Goal: Transaction & Acquisition: Purchase product/service

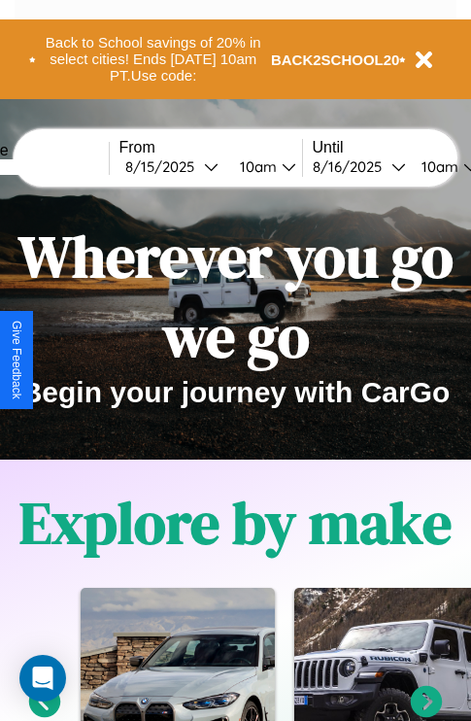
scroll to position [2355, 0]
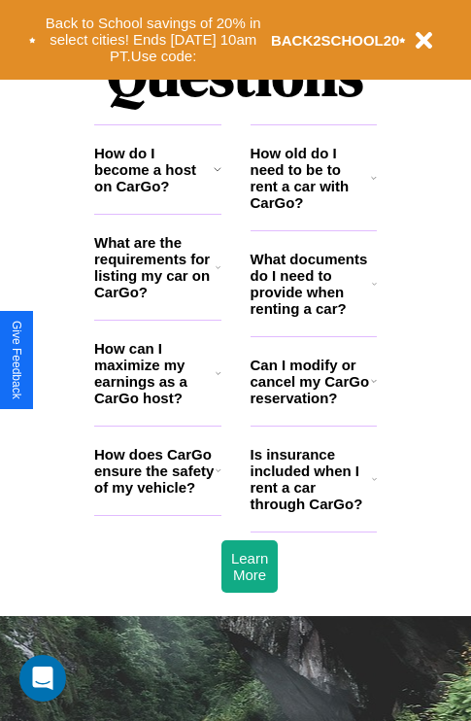
click at [218, 478] on icon at bounding box center [219, 471] width 6 height 16
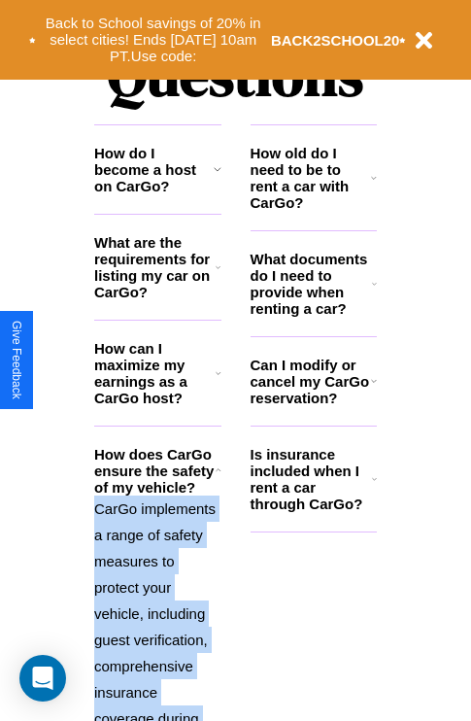
click at [218, 478] on icon at bounding box center [219, 471] width 6 height 16
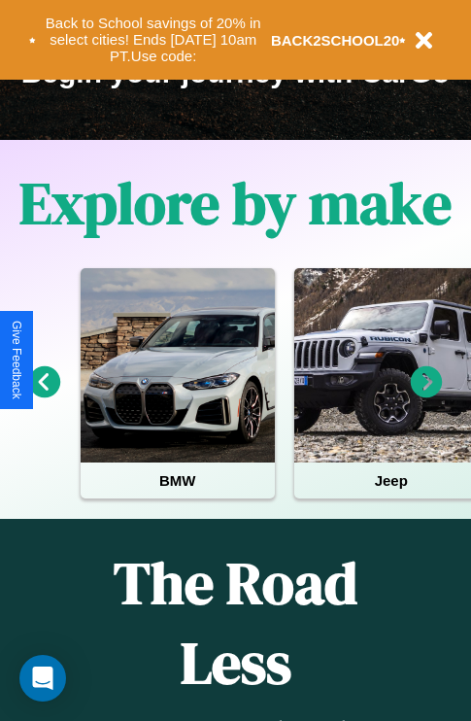
scroll to position [299, 0]
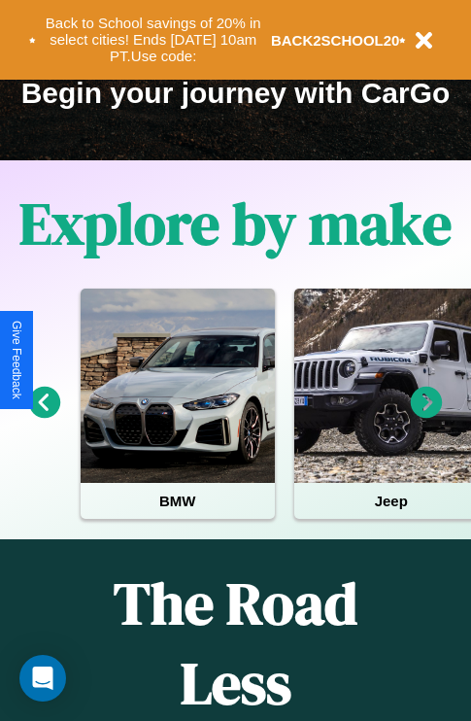
click at [427, 416] on icon at bounding box center [427, 403] width 32 height 32
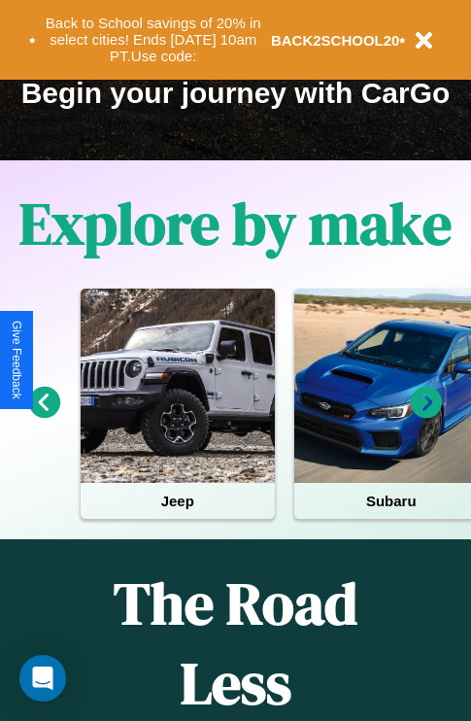
click at [44, 416] on icon at bounding box center [45, 403] width 32 height 32
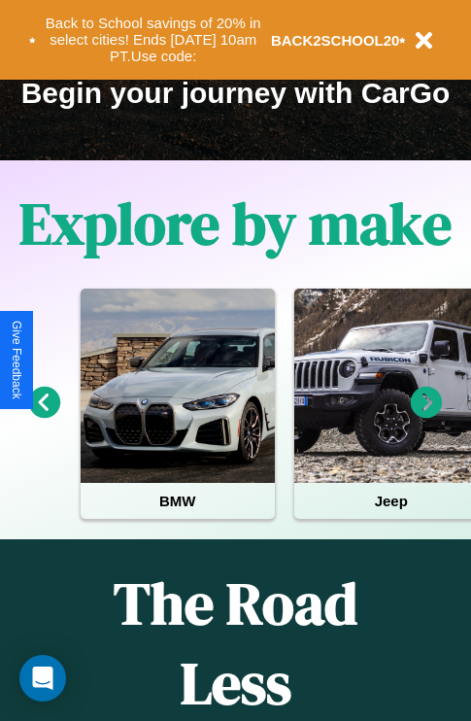
click at [427, 416] on icon at bounding box center [427, 403] width 32 height 32
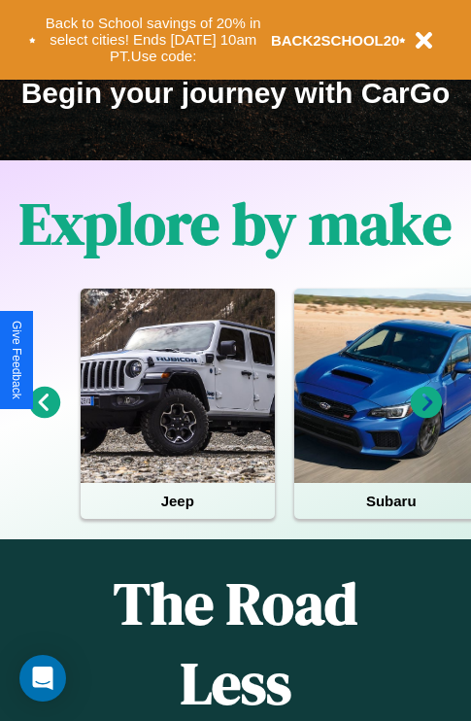
click at [427, 416] on icon at bounding box center [427, 403] width 32 height 32
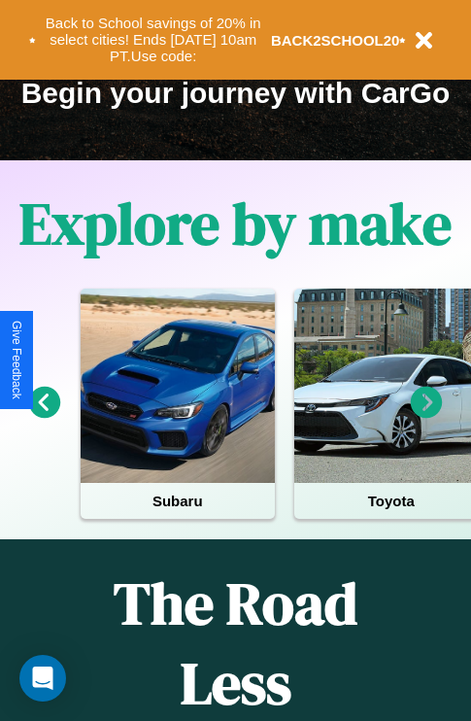
click at [44, 416] on icon at bounding box center [45, 403] width 32 height 32
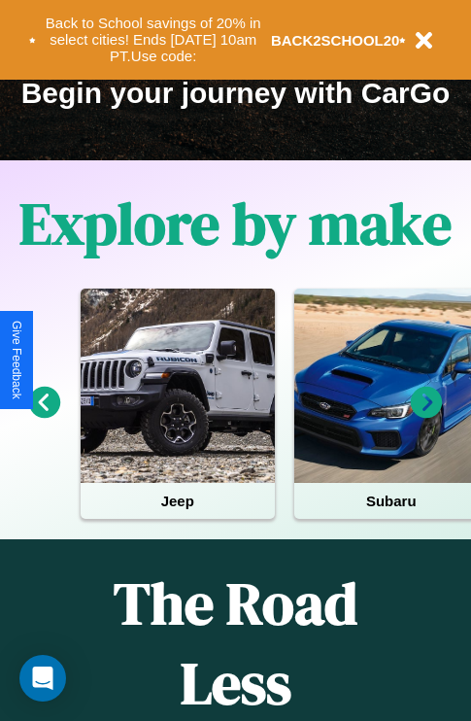
click at [427, 416] on icon at bounding box center [427, 403] width 32 height 32
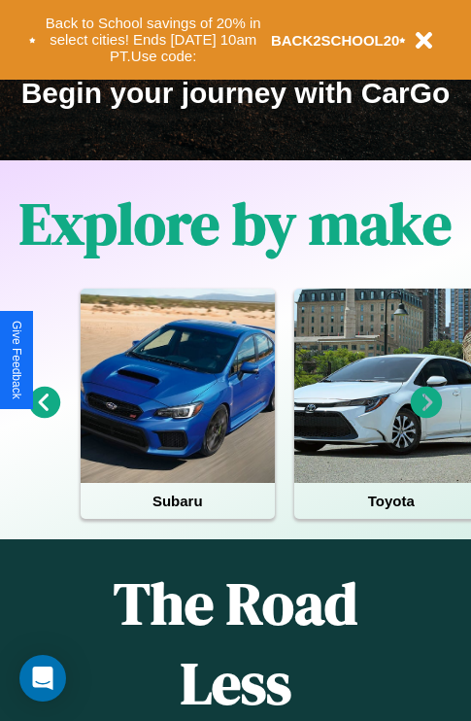
click at [44, 416] on icon at bounding box center [45, 403] width 32 height 32
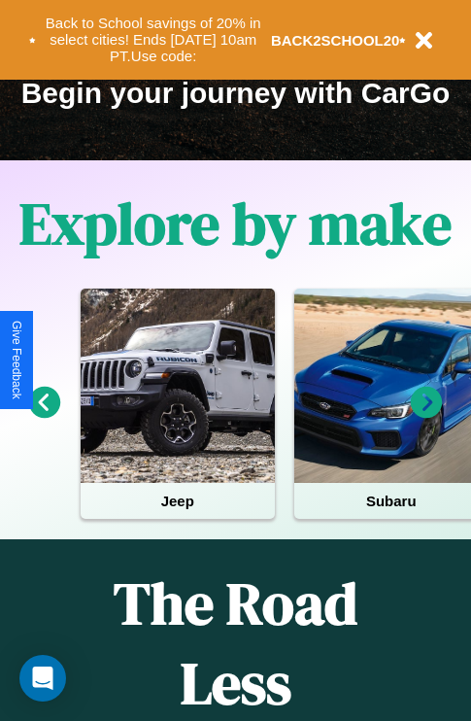
click at [427, 416] on icon at bounding box center [427, 403] width 32 height 32
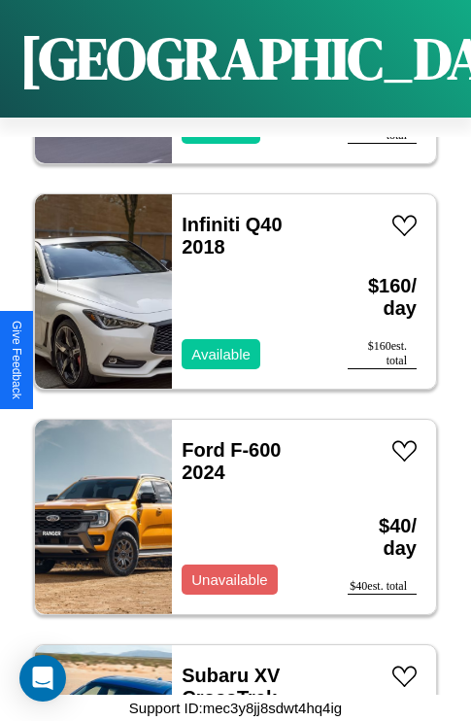
scroll to position [5711, 0]
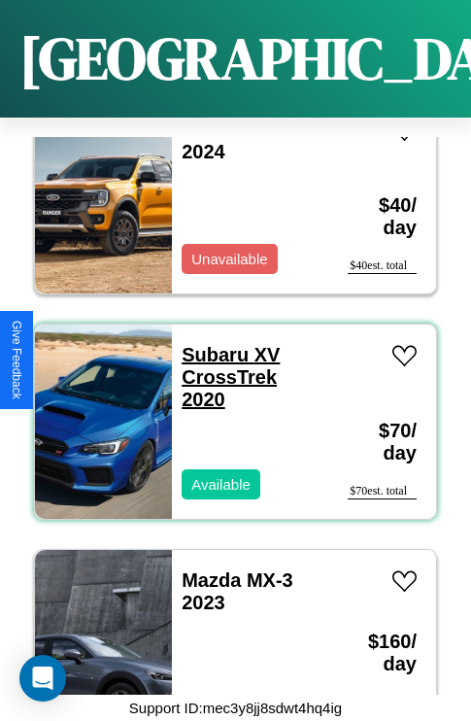
click at [209, 344] on link "Subaru XV CrossTrek 2020" at bounding box center [231, 377] width 98 height 66
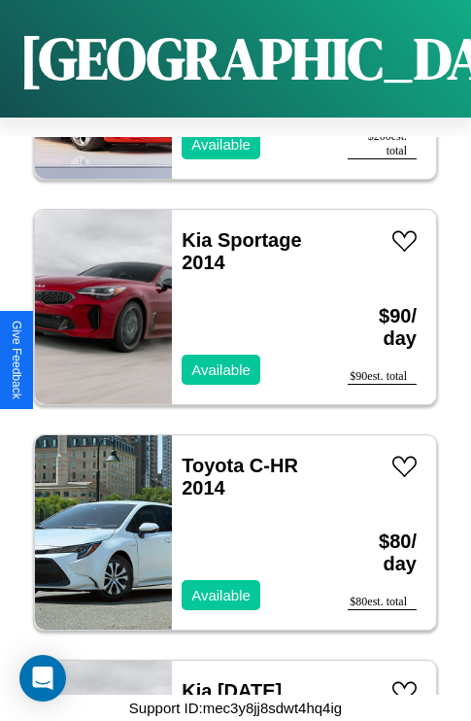
scroll to position [12026, 0]
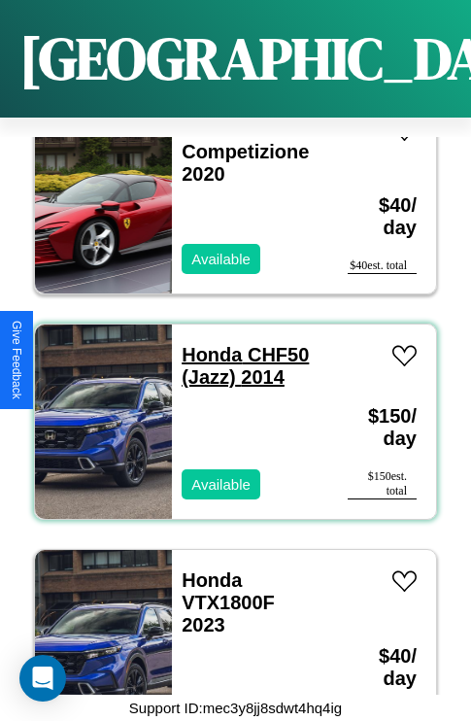
click at [206, 344] on link "Honda CHF50 (Jazz) 2014" at bounding box center [245, 366] width 127 height 44
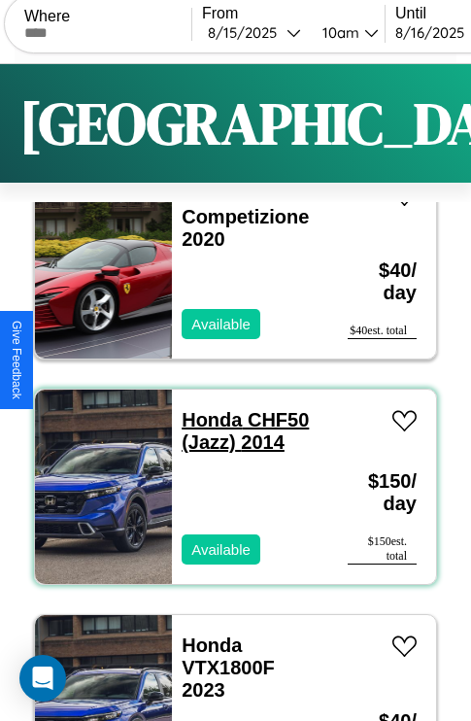
scroll to position [0, 0]
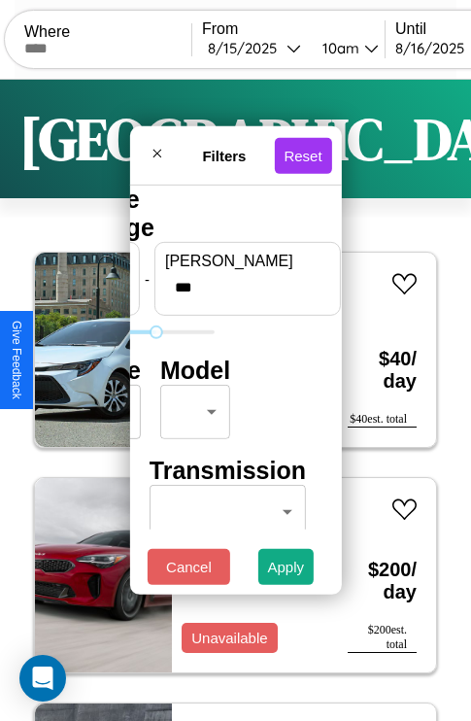
type input "***"
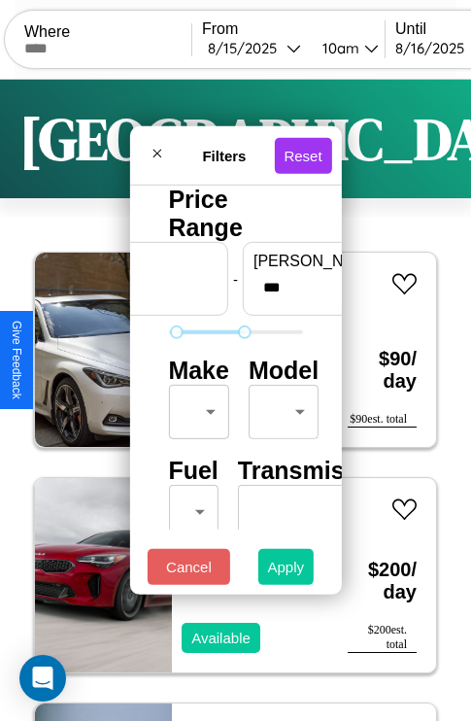
type input "**"
click at [287, 572] on button "Apply" at bounding box center [287, 567] width 56 height 36
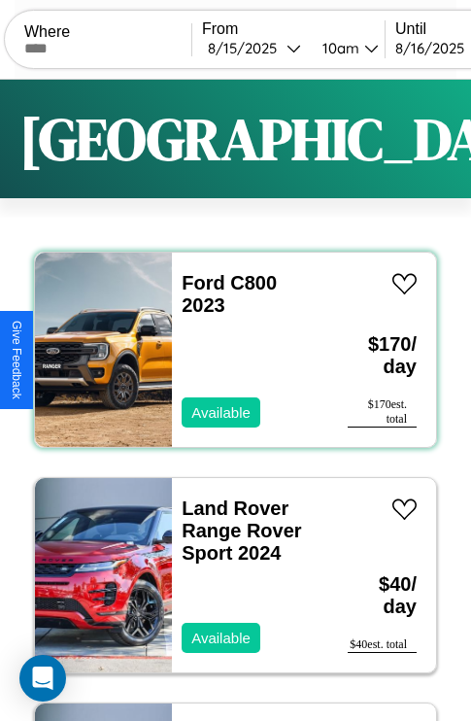
click at [228, 350] on div "Ford C800 2023 Available" at bounding box center [250, 350] width 157 height 194
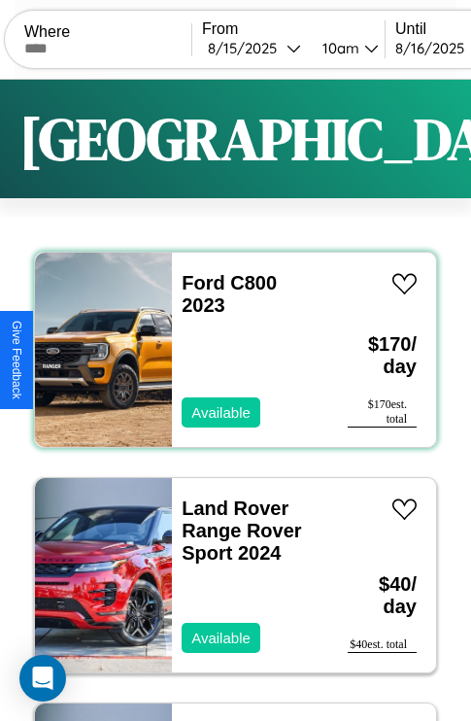
click at [228, 350] on div "Ford C800 2023 Available" at bounding box center [250, 350] width 157 height 194
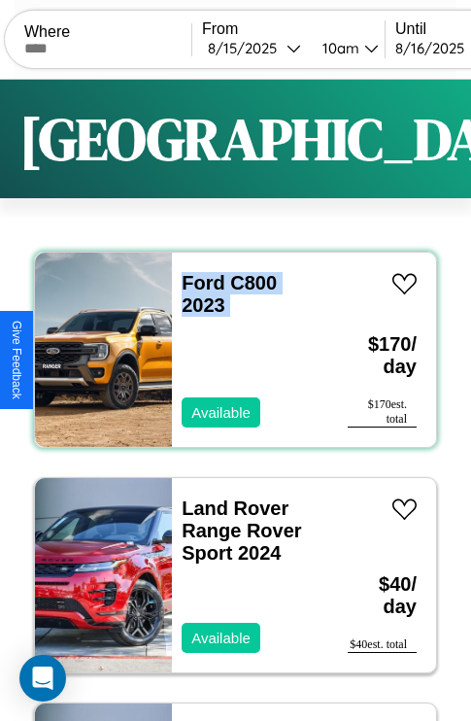
click at [228, 350] on div "Ford C800 2023 Available" at bounding box center [250, 350] width 157 height 194
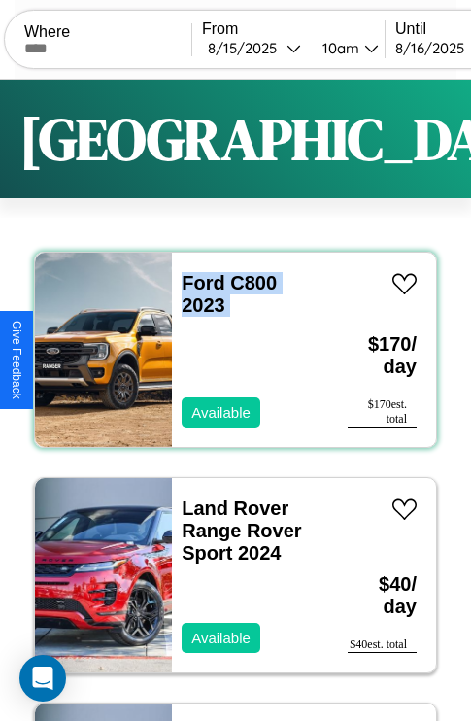
click at [228, 350] on div "Ford C800 2023 Available" at bounding box center [250, 350] width 157 height 194
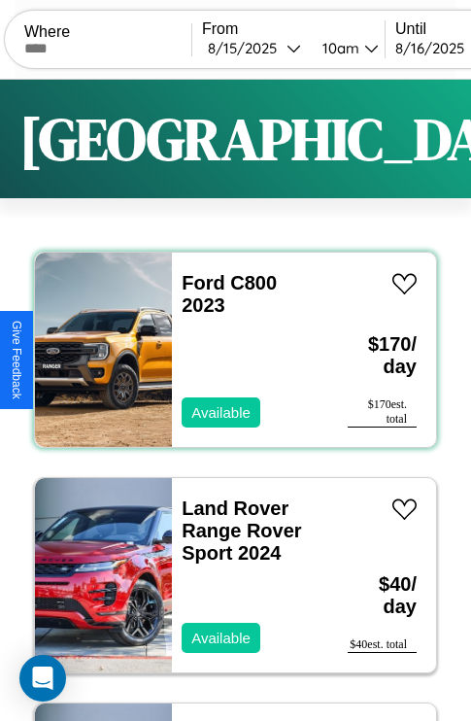
click at [228, 350] on div "Ford C800 2023 Available" at bounding box center [250, 350] width 157 height 194
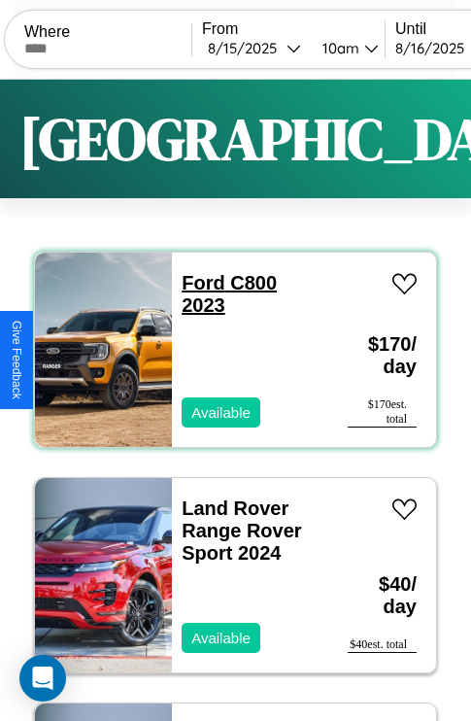
click at [197, 283] on link "Ford C800 2023" at bounding box center [229, 294] width 95 height 44
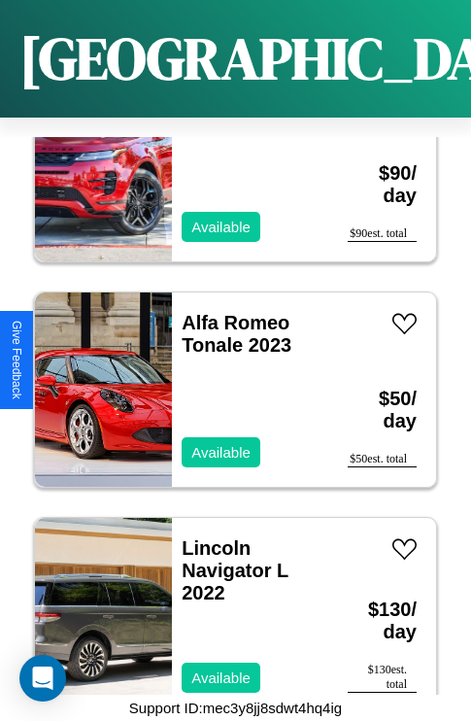
scroll to position [750, 0]
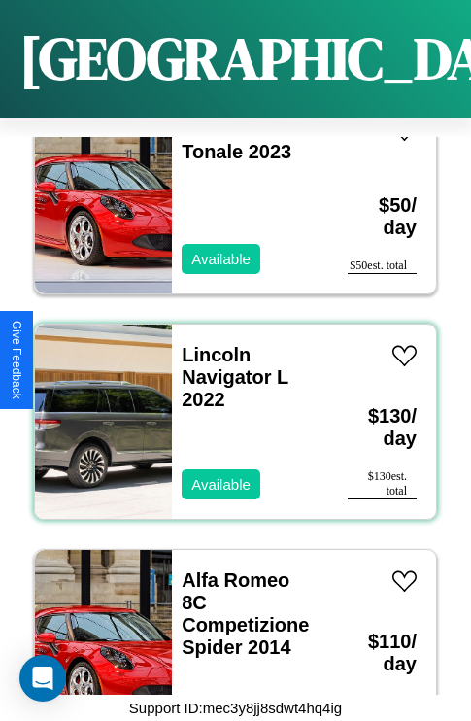
click at [228, 410] on div "Lincoln Navigator L 2022 Available" at bounding box center [250, 422] width 157 height 194
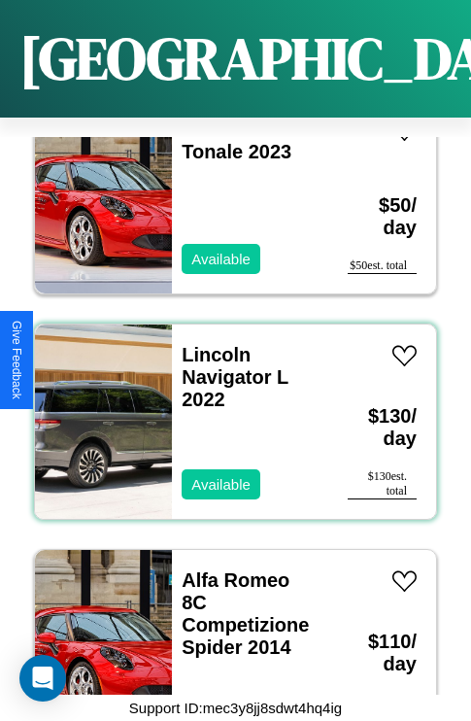
click at [228, 410] on div "Lincoln Navigator L 2022 Available" at bounding box center [250, 422] width 157 height 194
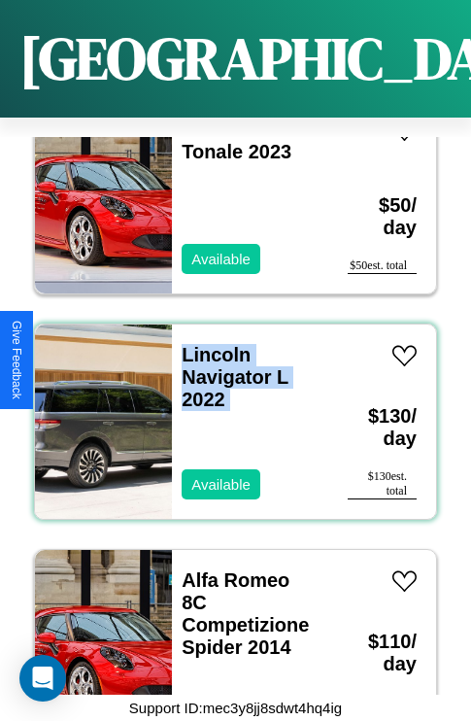
click at [228, 410] on div "Lincoln Navigator L 2022 Available" at bounding box center [250, 422] width 157 height 194
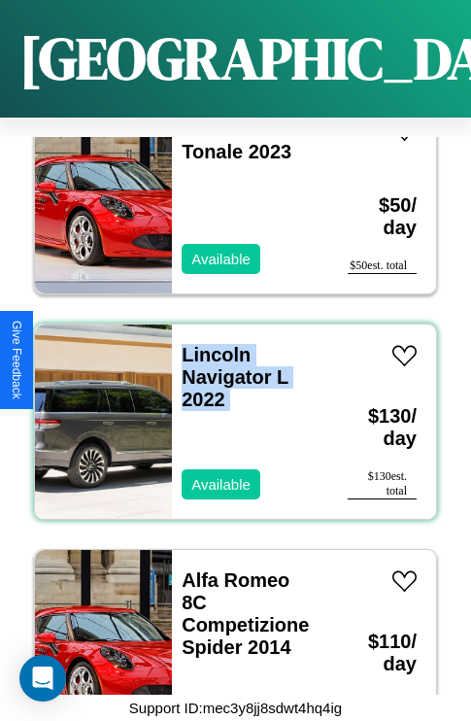
click at [228, 410] on div "Lincoln Navigator L 2022 Available" at bounding box center [250, 422] width 157 height 194
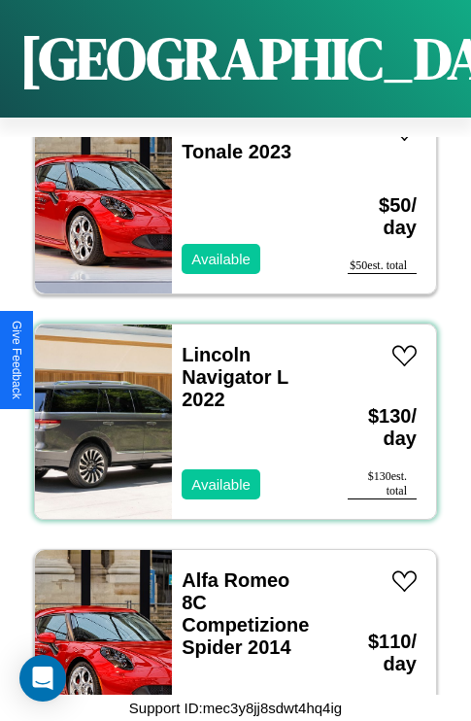
click at [228, 410] on div "Lincoln Navigator L 2022 Available" at bounding box center [250, 422] width 157 height 194
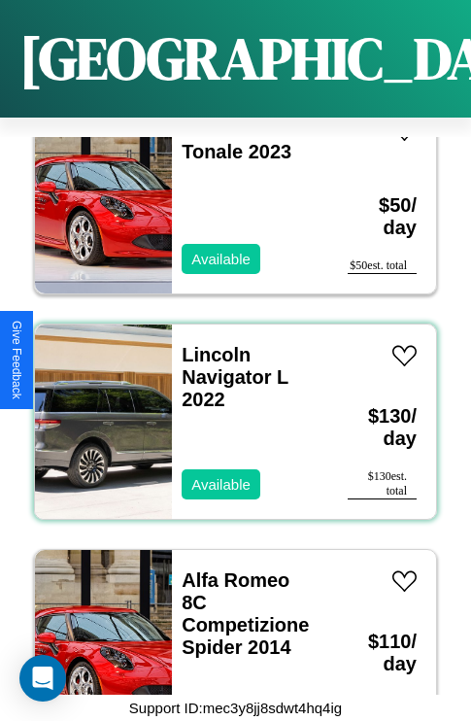
click at [228, 410] on div "Lincoln Navigator L 2022 Available" at bounding box center [250, 422] width 157 height 194
click at [210, 344] on link "Lincoln Navigator L 2022" at bounding box center [235, 377] width 107 height 66
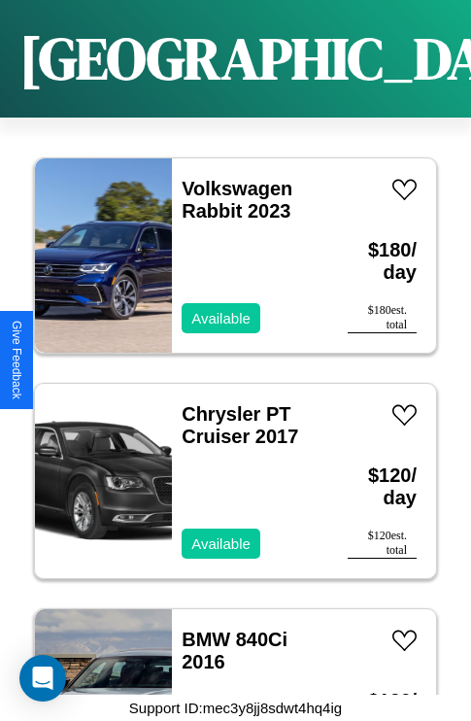
scroll to position [1652, 0]
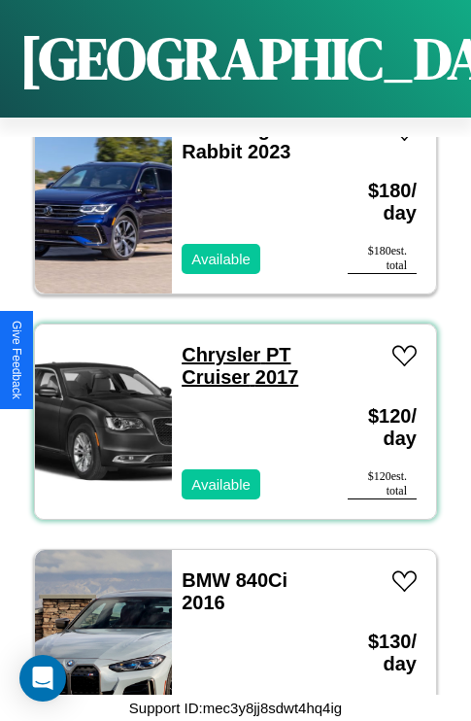
click at [215, 344] on link "Chrysler PT Cruiser 2017" at bounding box center [240, 366] width 117 height 44
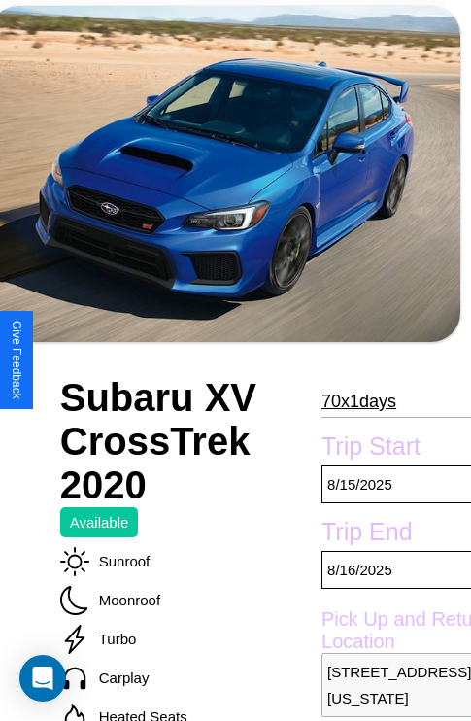
scroll to position [468, 66]
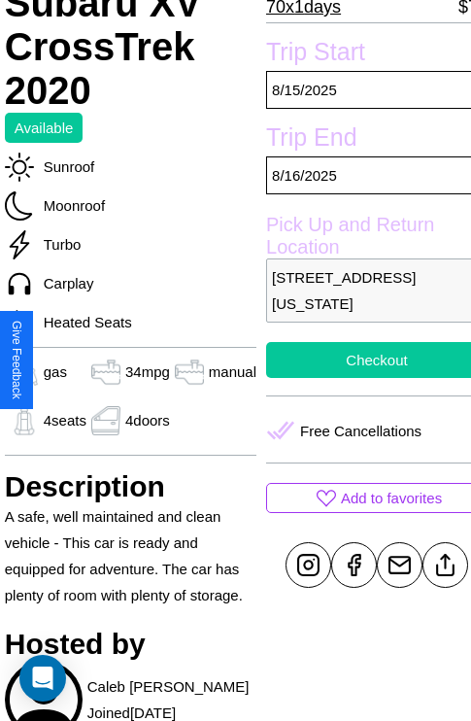
click at [361, 360] on button "Checkout" at bounding box center [377, 360] width 222 height 36
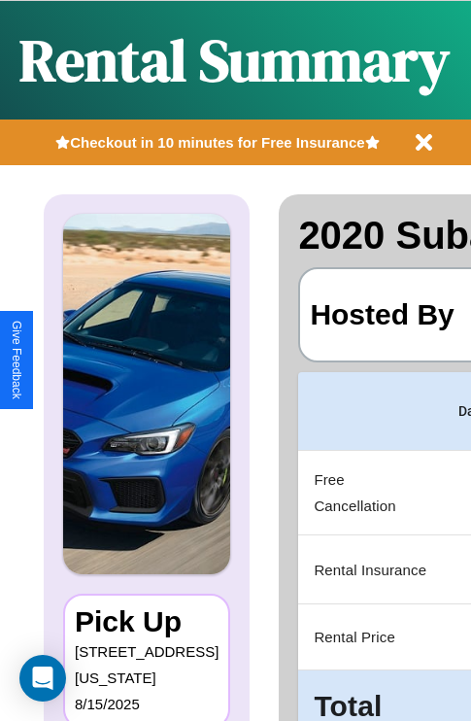
scroll to position [0, 367]
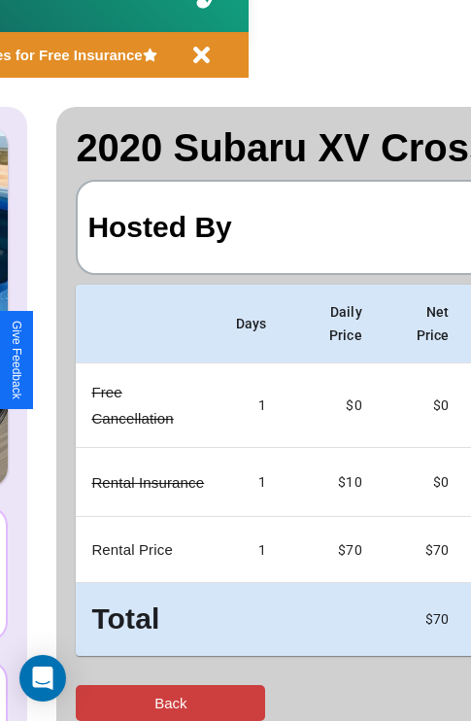
click at [94, 703] on button "Back" at bounding box center [171, 703] width 190 height 36
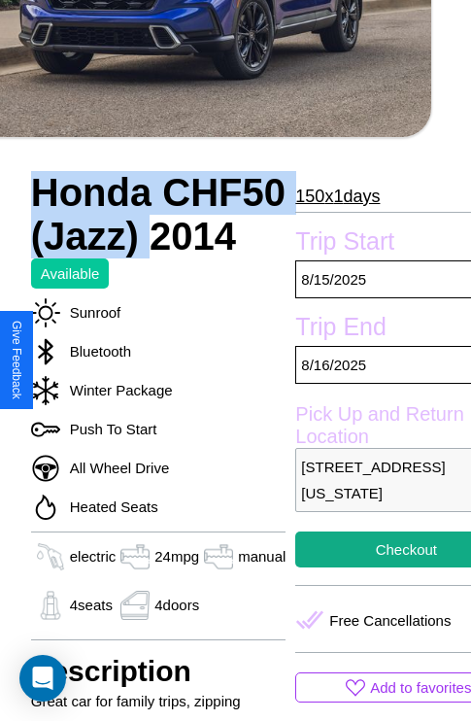
scroll to position [414, 78]
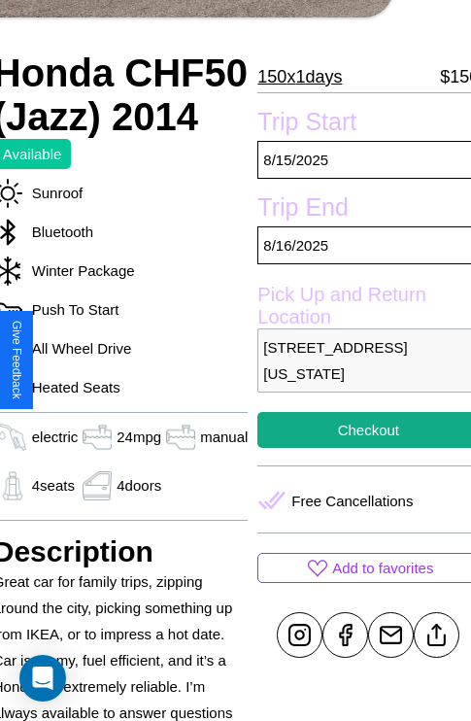
click at [361, 361] on p "1215 Fifth Street Los Angeles California 84835 United States" at bounding box center [369, 361] width 222 height 64
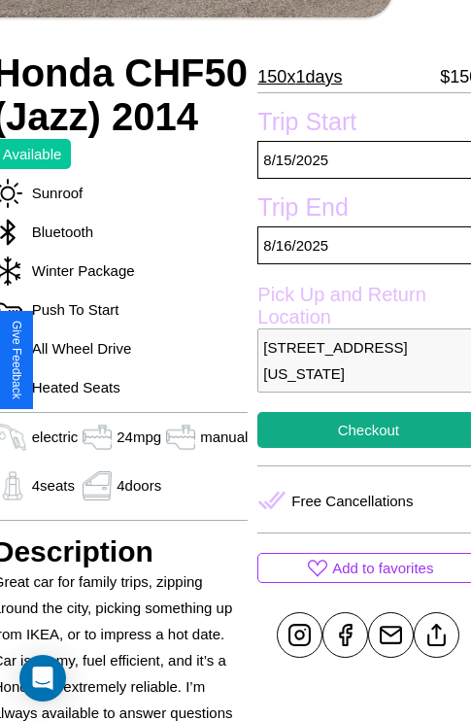
click at [361, 361] on p "1215 Fifth Street Los Angeles California 84835 United States" at bounding box center [369, 361] width 222 height 64
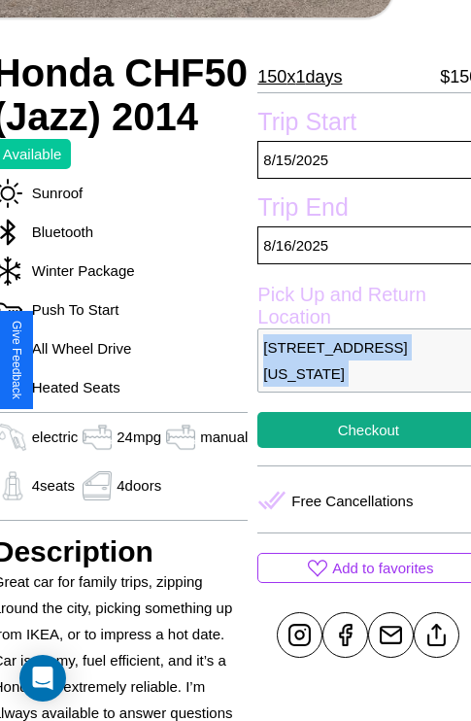
click at [361, 361] on p "1215 Fifth Street Los Angeles California 84835 United States" at bounding box center [369, 361] width 222 height 64
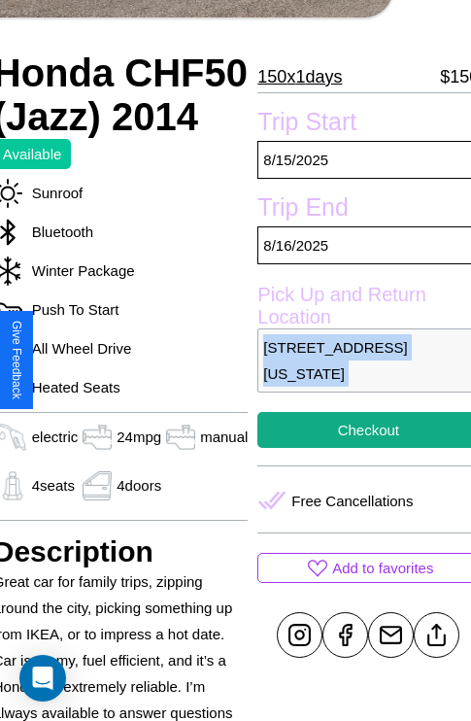
click at [361, 361] on p "1215 Fifth Street Los Angeles California 84835 United States" at bounding box center [369, 361] width 222 height 64
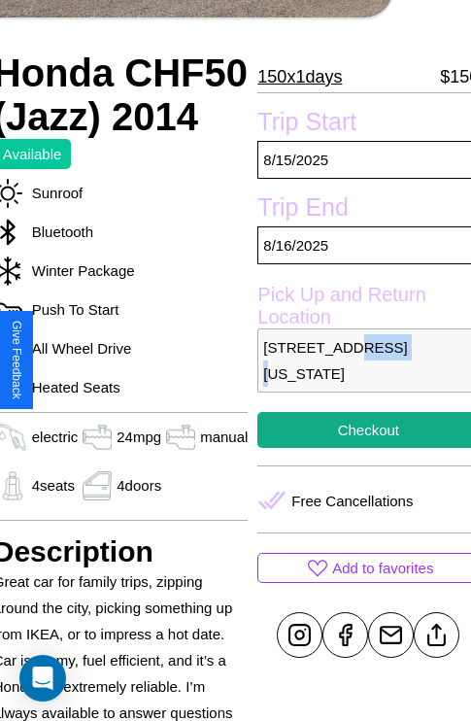
click at [361, 361] on p "1215 Fifth Street Los Angeles California 84835 United States" at bounding box center [369, 361] width 222 height 64
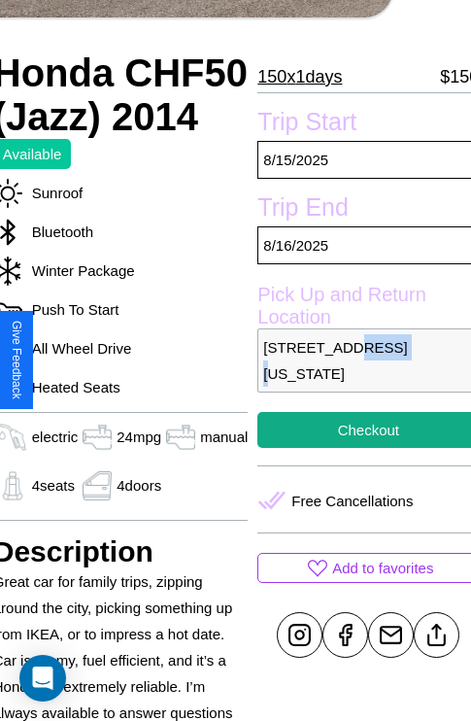
click at [361, 361] on p "1215 Fifth Street Los Angeles California 84835 United States" at bounding box center [369, 361] width 222 height 64
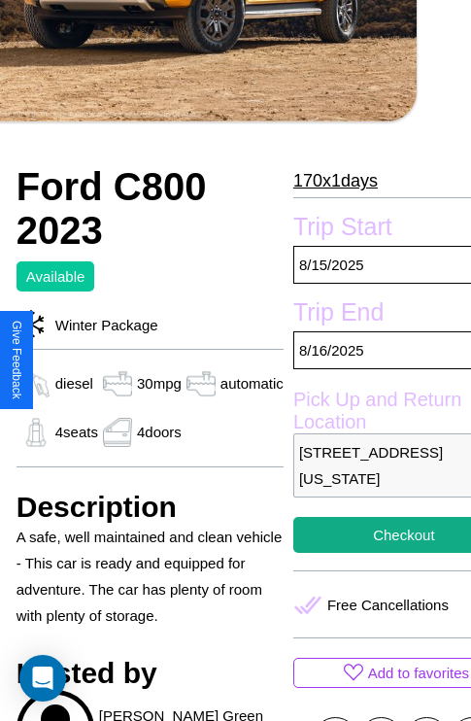
scroll to position [483, 86]
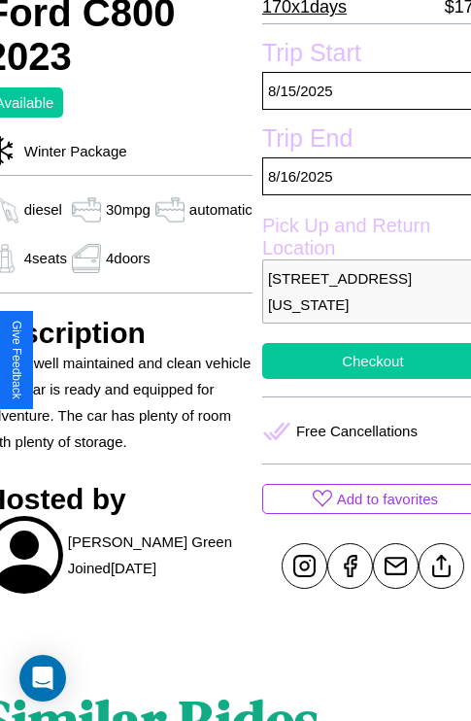
click at [360, 361] on button "Checkout" at bounding box center [373, 361] width 222 height 36
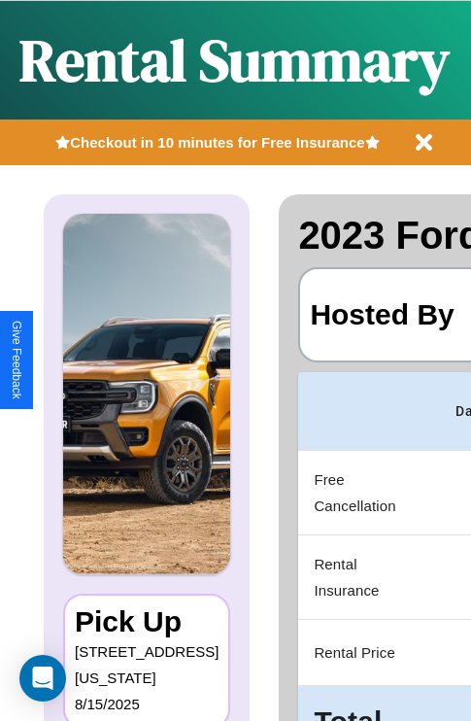
scroll to position [0, 367]
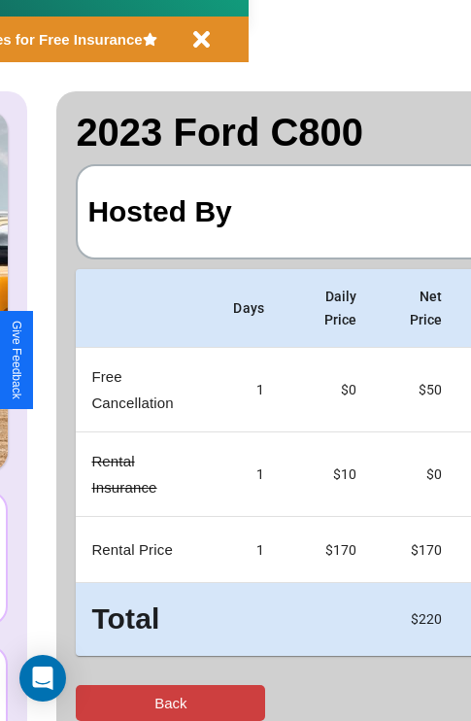
click at [94, 703] on button "Back" at bounding box center [171, 703] width 190 height 36
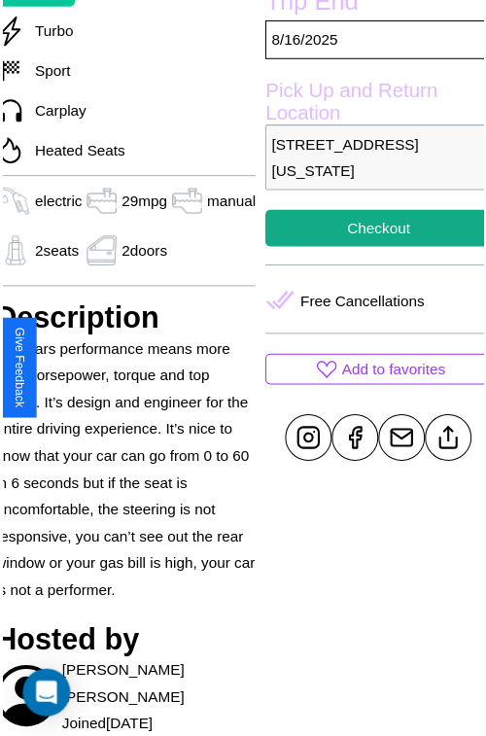
scroll to position [558, 78]
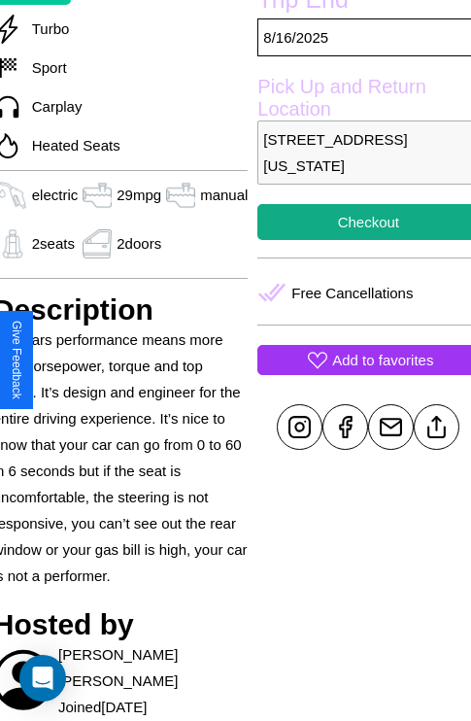
click at [361, 360] on p "Add to favorites" at bounding box center [382, 360] width 101 height 26
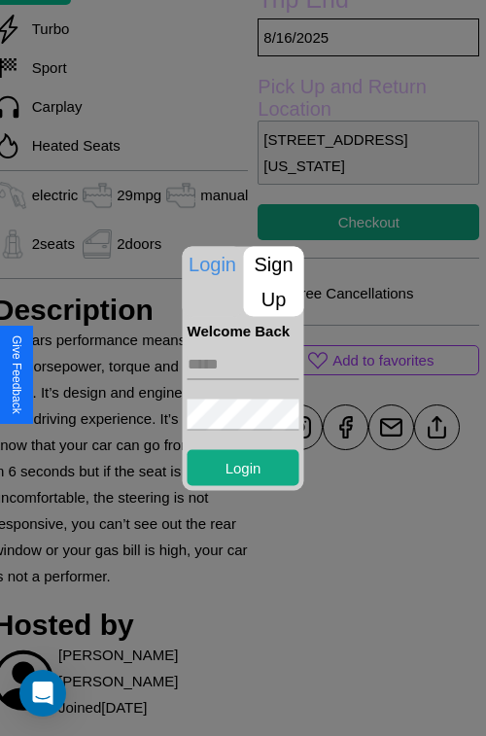
click at [273, 281] on p "Sign Up" at bounding box center [274, 281] width 60 height 70
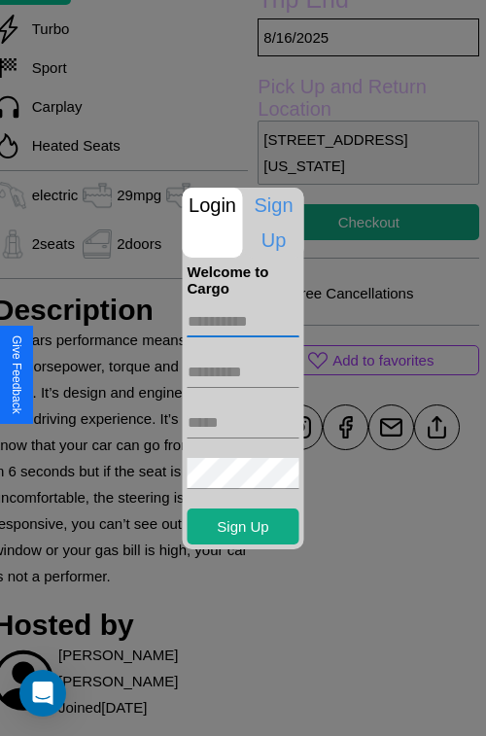
click at [243, 321] on input "text" at bounding box center [244, 321] width 112 height 31
type input "*****"
click at [243, 371] on input "text" at bounding box center [244, 372] width 112 height 31
type input "********"
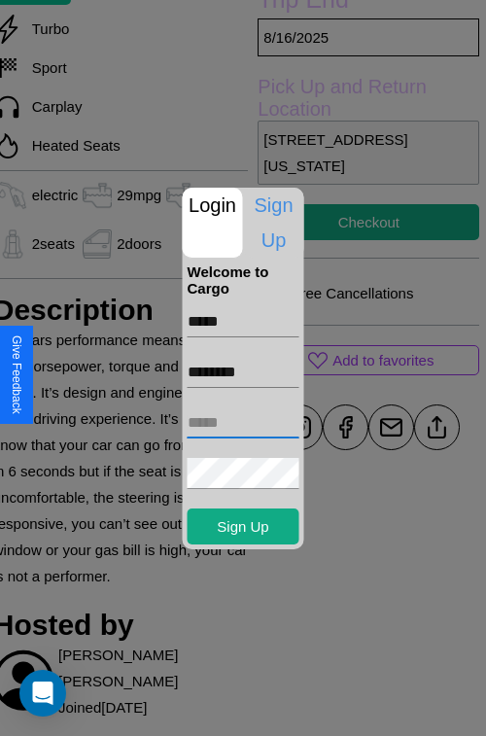
click at [243, 422] on input "text" at bounding box center [244, 422] width 112 height 31
type input "**********"
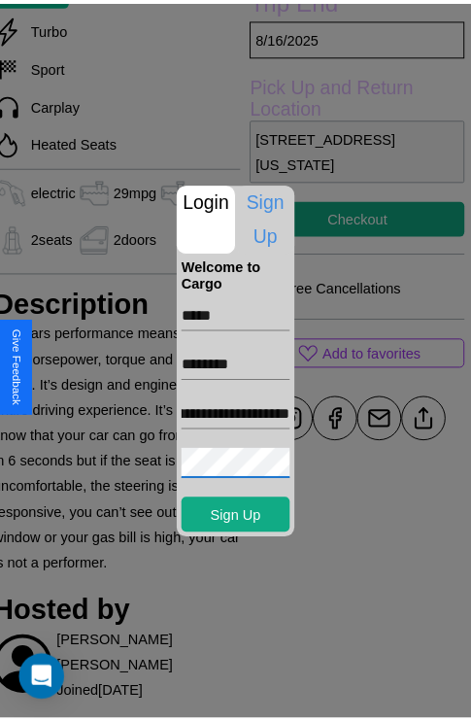
scroll to position [0, 0]
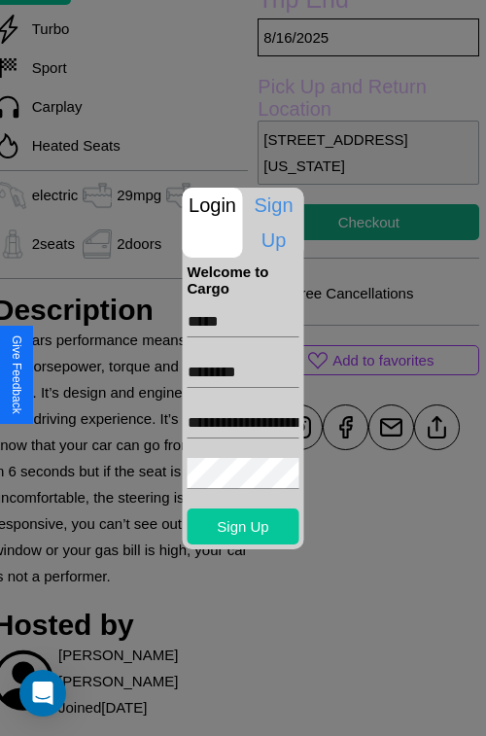
click at [243, 526] on button "Sign Up" at bounding box center [244, 526] width 112 height 36
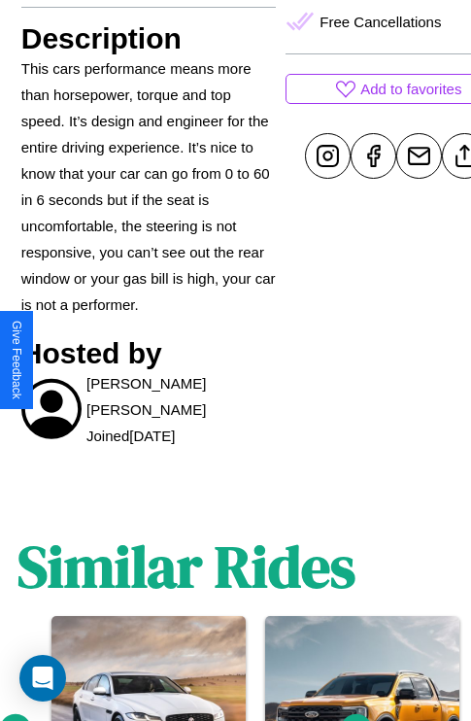
scroll to position [1019, 29]
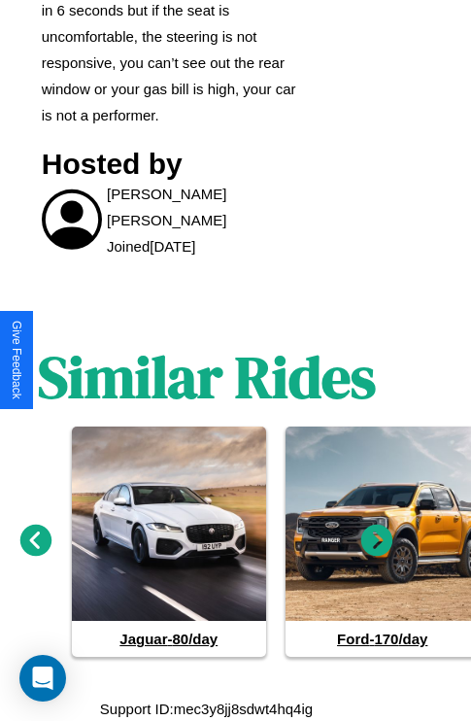
click at [377, 541] on icon at bounding box center [378, 541] width 32 height 32
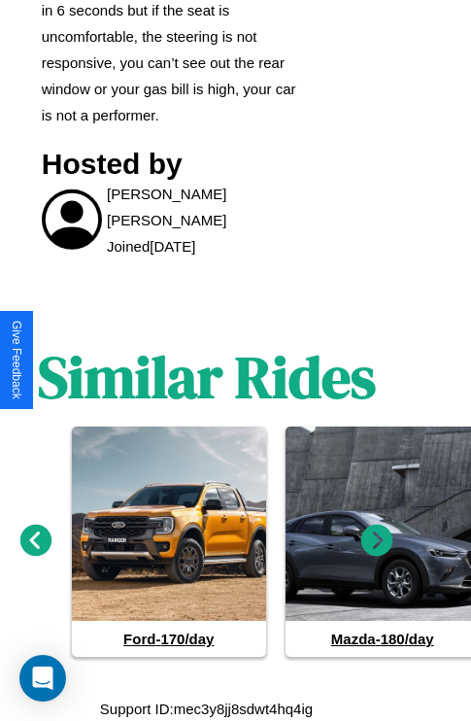
click at [35, 541] on icon at bounding box center [36, 541] width 32 height 32
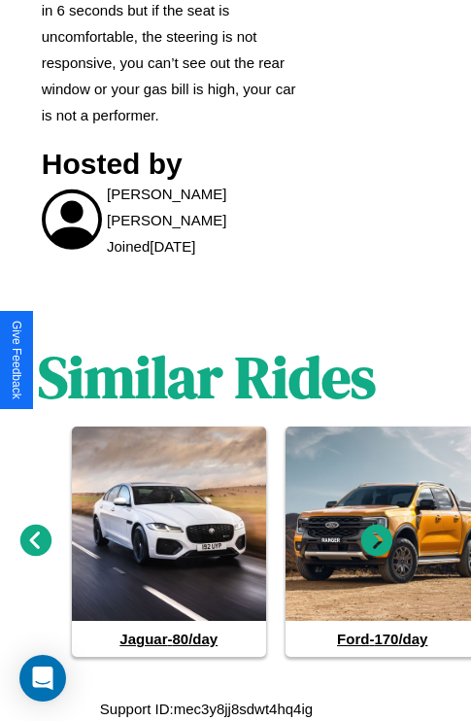
click at [377, 541] on icon at bounding box center [378, 541] width 32 height 32
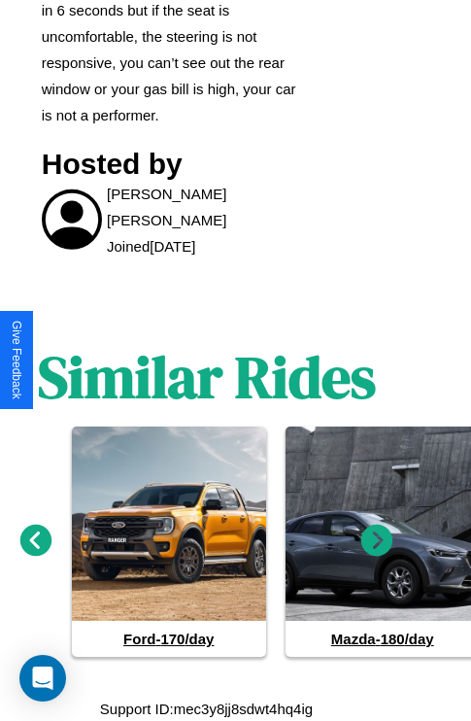
click at [377, 541] on icon at bounding box center [378, 541] width 32 height 32
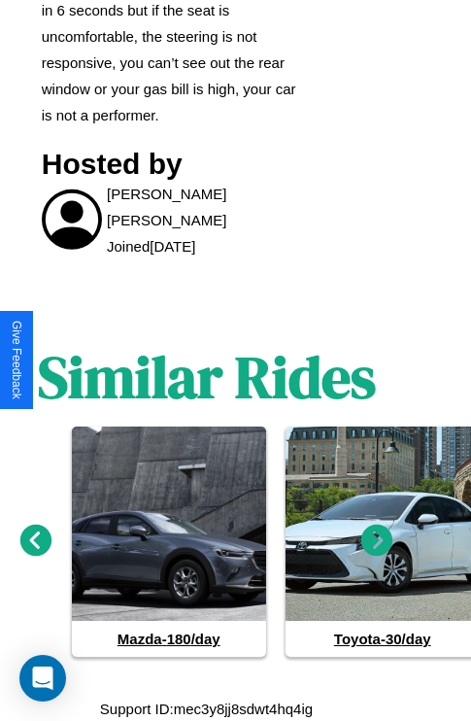
click at [377, 541] on icon at bounding box center [378, 541] width 32 height 32
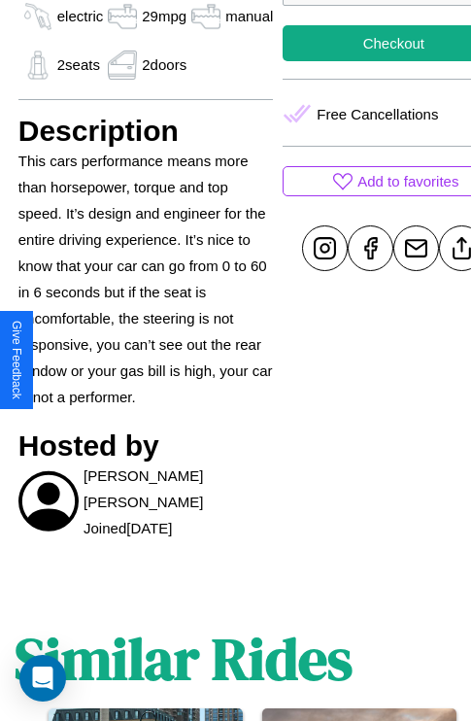
scroll to position [420, 78]
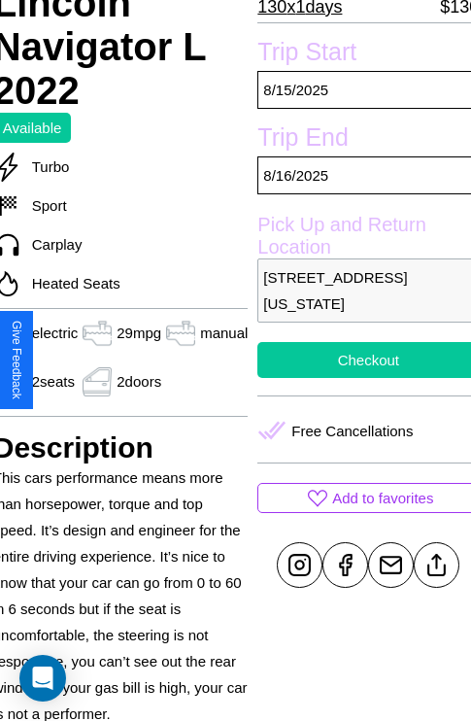
click at [361, 360] on button "Checkout" at bounding box center [369, 360] width 222 height 36
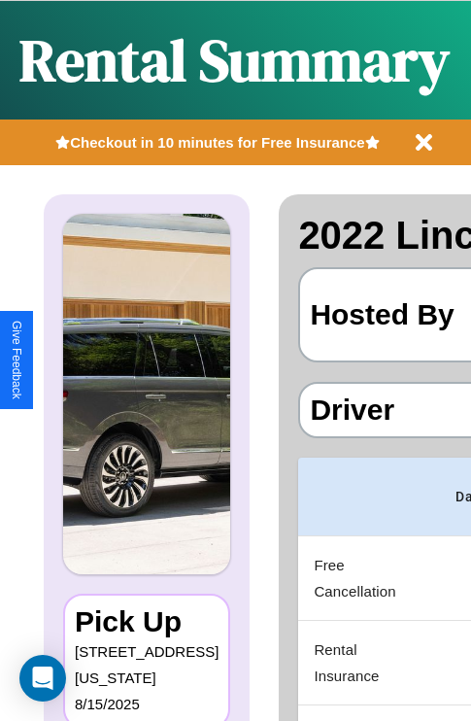
scroll to position [0, 367]
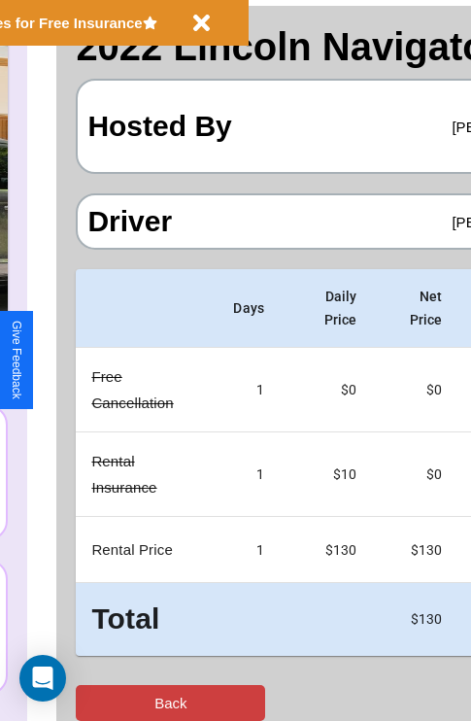
click at [94, 703] on button "Back" at bounding box center [171, 703] width 190 height 36
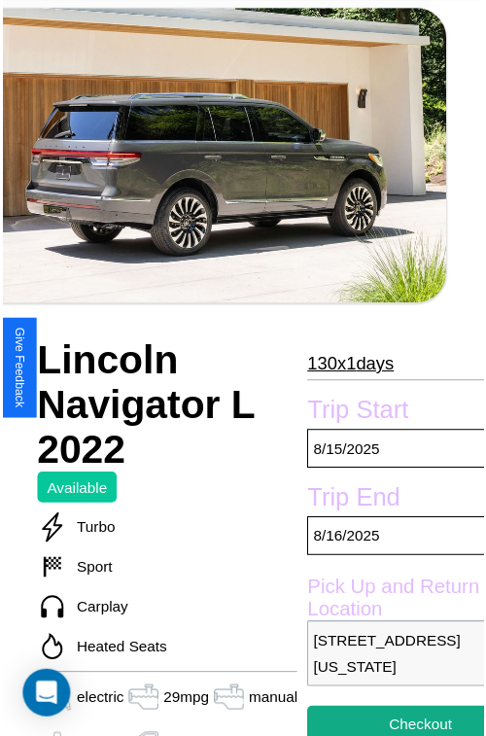
scroll to position [150, 78]
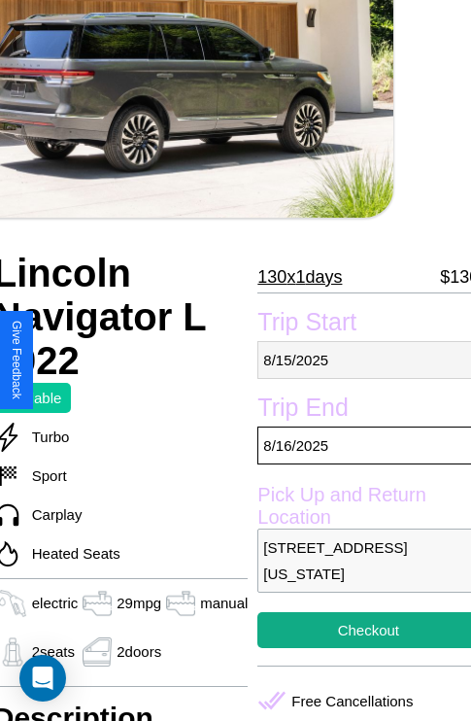
click at [361, 360] on p "8 / 15 / 2025" at bounding box center [369, 360] width 222 height 38
select select "*"
select select "****"
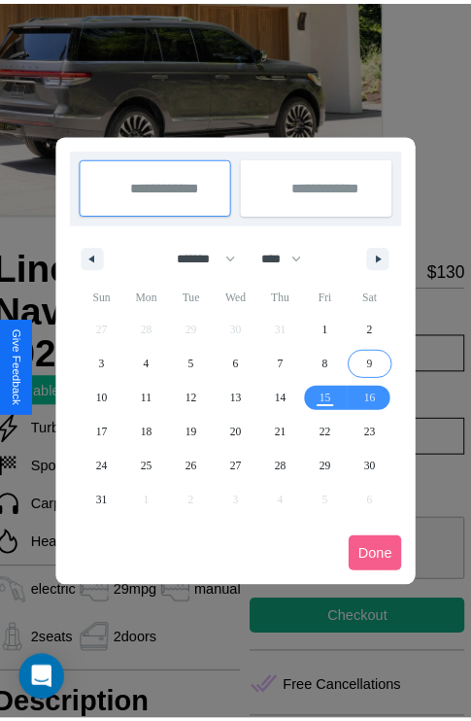
scroll to position [0, 78]
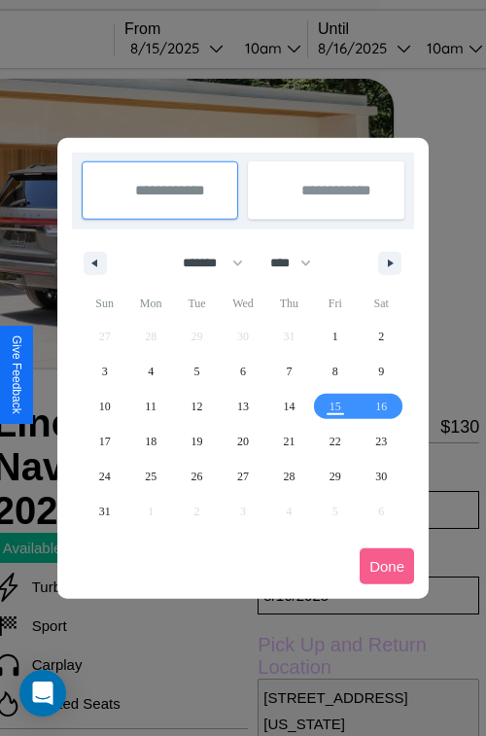
click at [203, 48] on div at bounding box center [243, 368] width 486 height 736
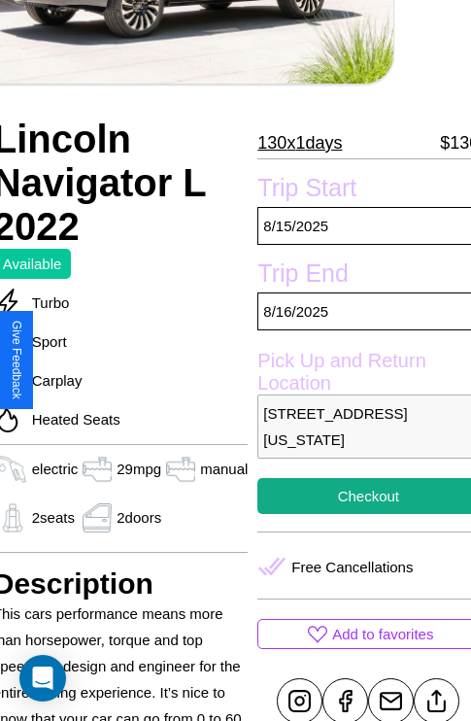
scroll to position [625, 78]
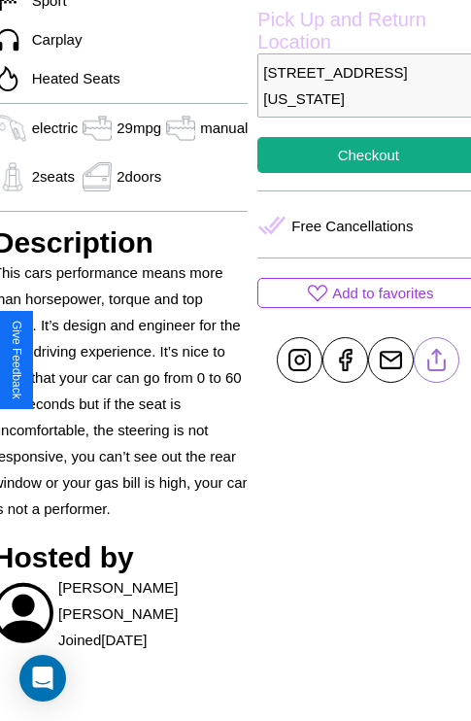
click at [437, 360] on line at bounding box center [437, 357] width 0 height 14
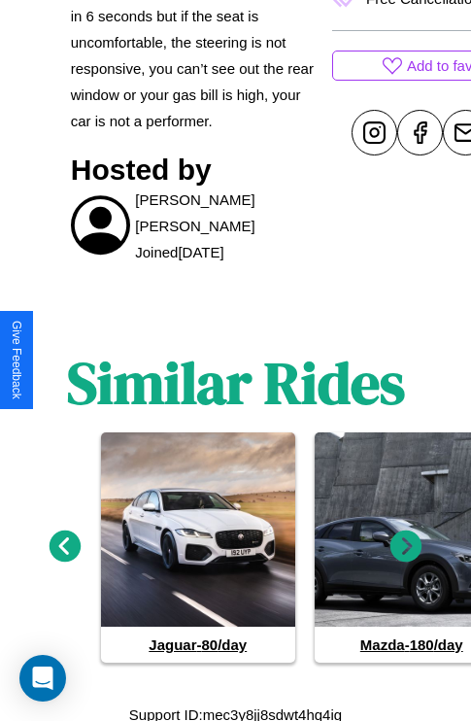
scroll to position [924, 0]
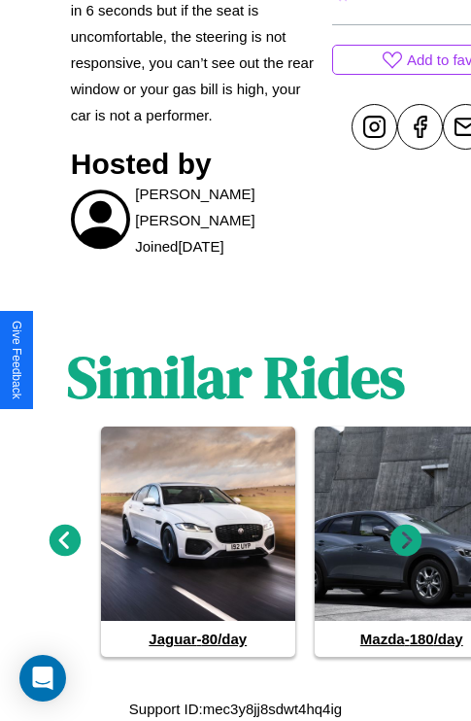
click at [406, 541] on icon at bounding box center [407, 541] width 32 height 32
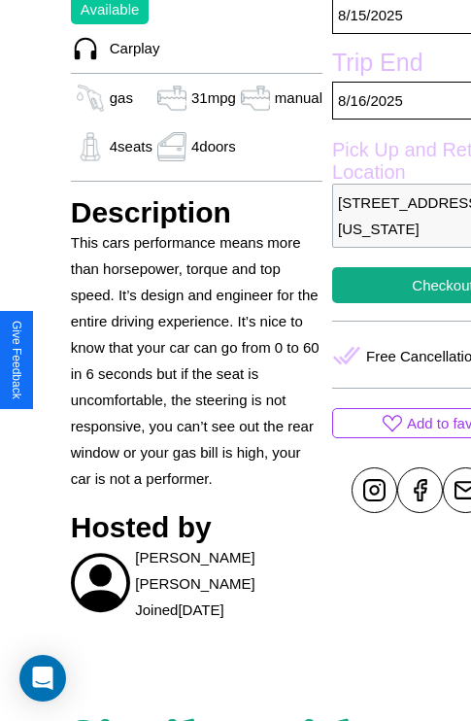
scroll to position [415, 66]
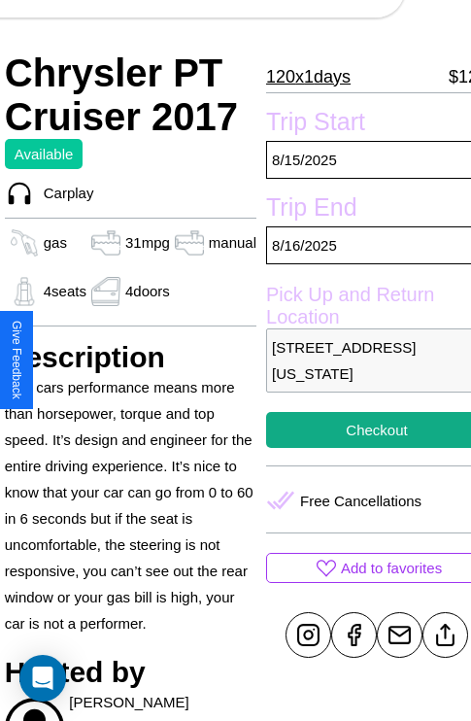
click at [361, 361] on p "[STREET_ADDRESS][US_STATE]" at bounding box center [377, 361] width 222 height 64
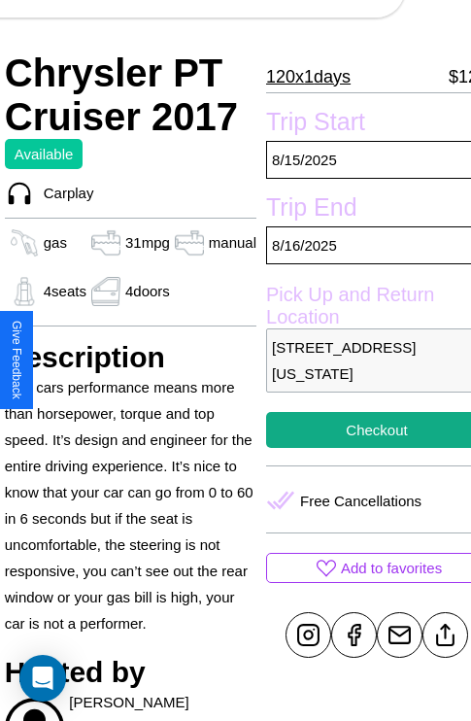
click at [361, 361] on p "[STREET_ADDRESS][US_STATE]" at bounding box center [377, 361] width 222 height 64
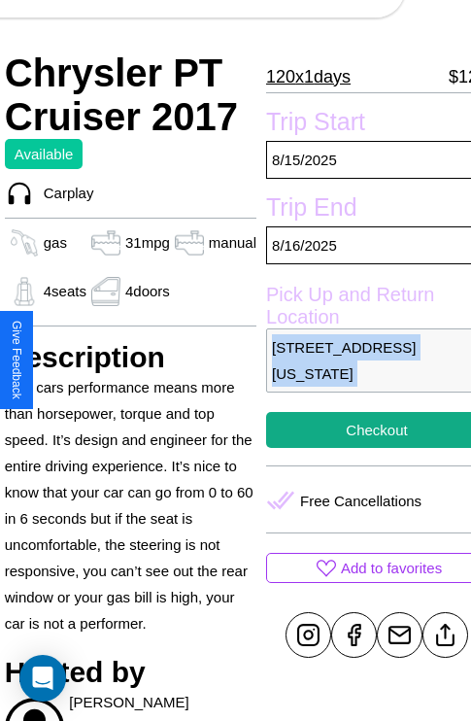
click at [361, 361] on p "[STREET_ADDRESS][US_STATE]" at bounding box center [377, 361] width 222 height 64
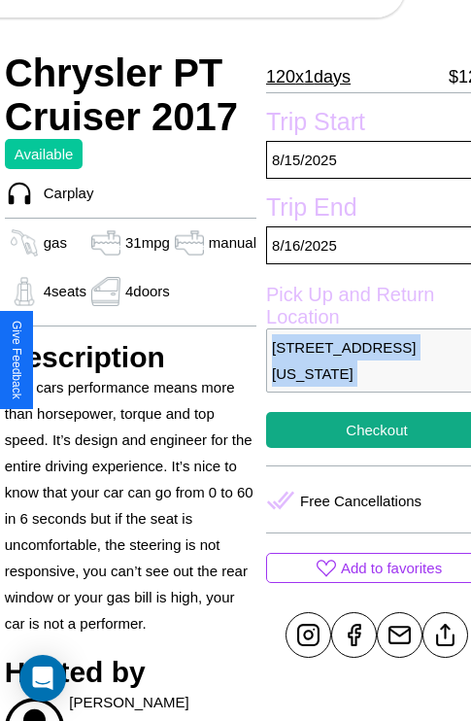
click at [361, 361] on p "[STREET_ADDRESS][US_STATE]" at bounding box center [377, 361] width 222 height 64
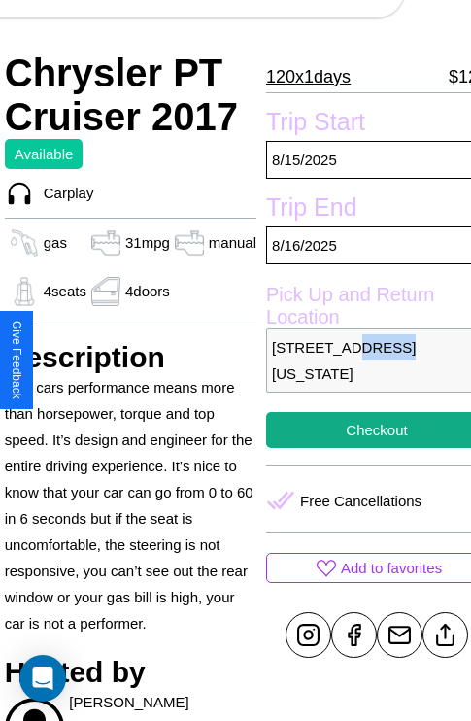
click at [361, 361] on p "[STREET_ADDRESS][US_STATE]" at bounding box center [377, 361] width 222 height 64
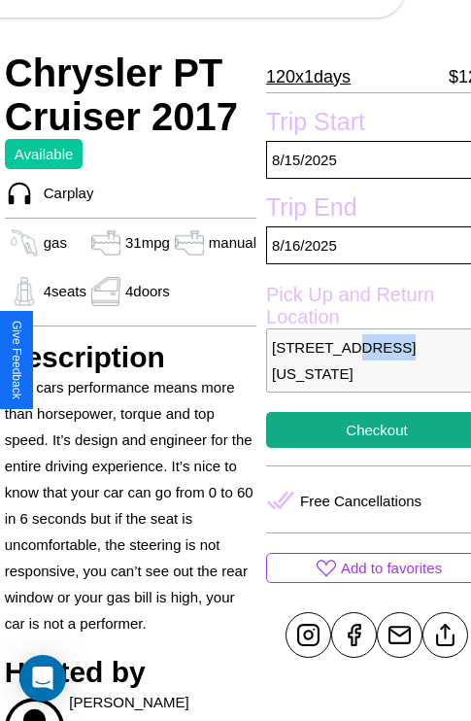
click at [361, 361] on p "[STREET_ADDRESS][US_STATE]" at bounding box center [377, 361] width 222 height 64
